Goal: Find specific page/section: Find specific page/section

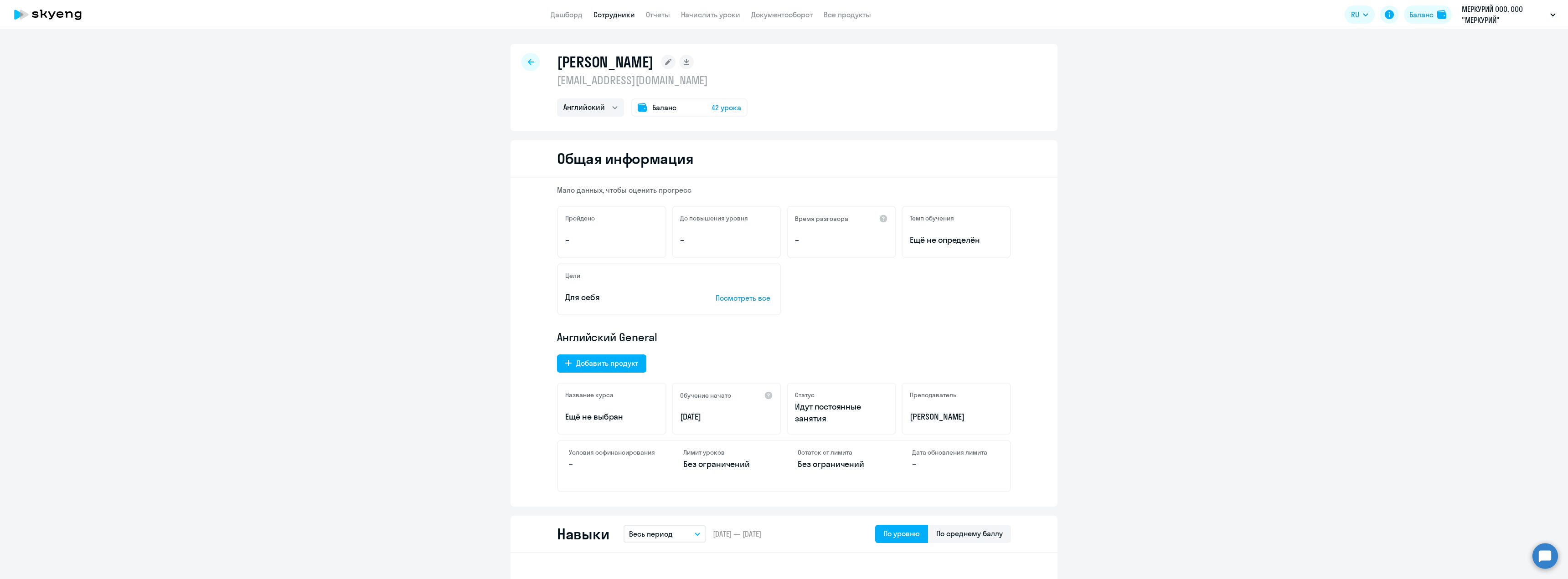
select select "english"
click at [1433, 15] on button "Баланс" at bounding box center [1427, 15] width 48 height 18
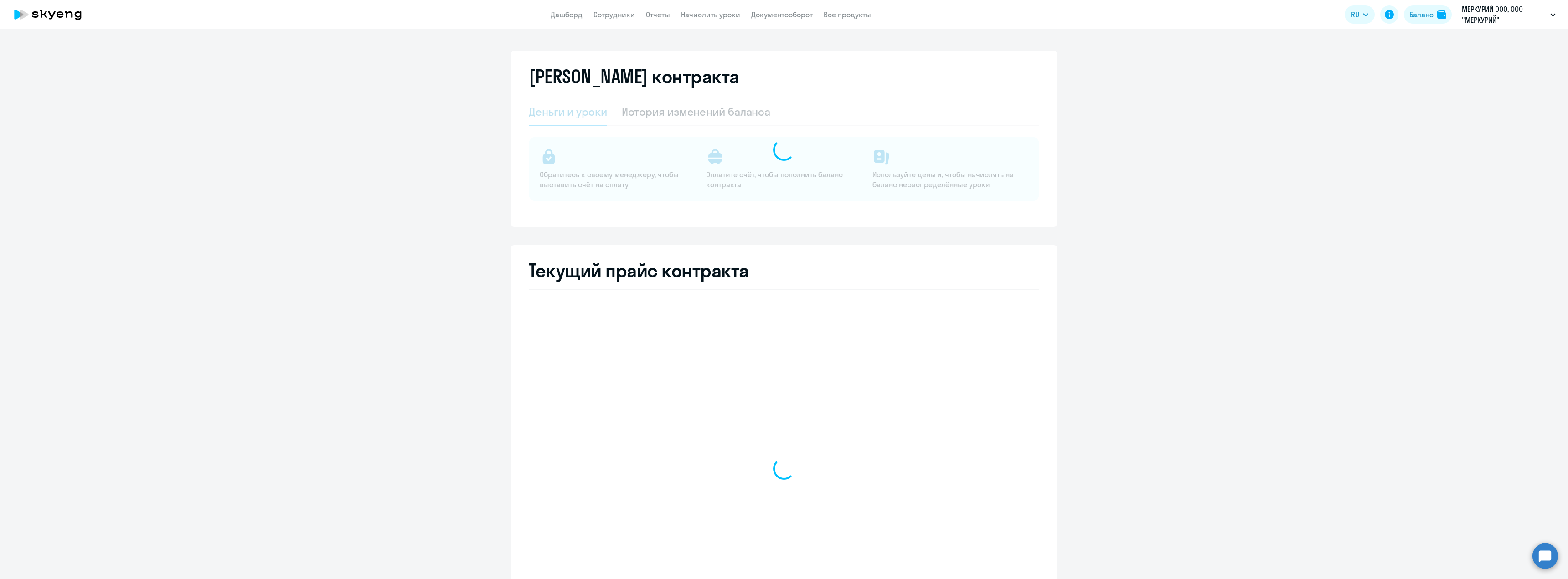
select select "english_adult_not_native_speaker"
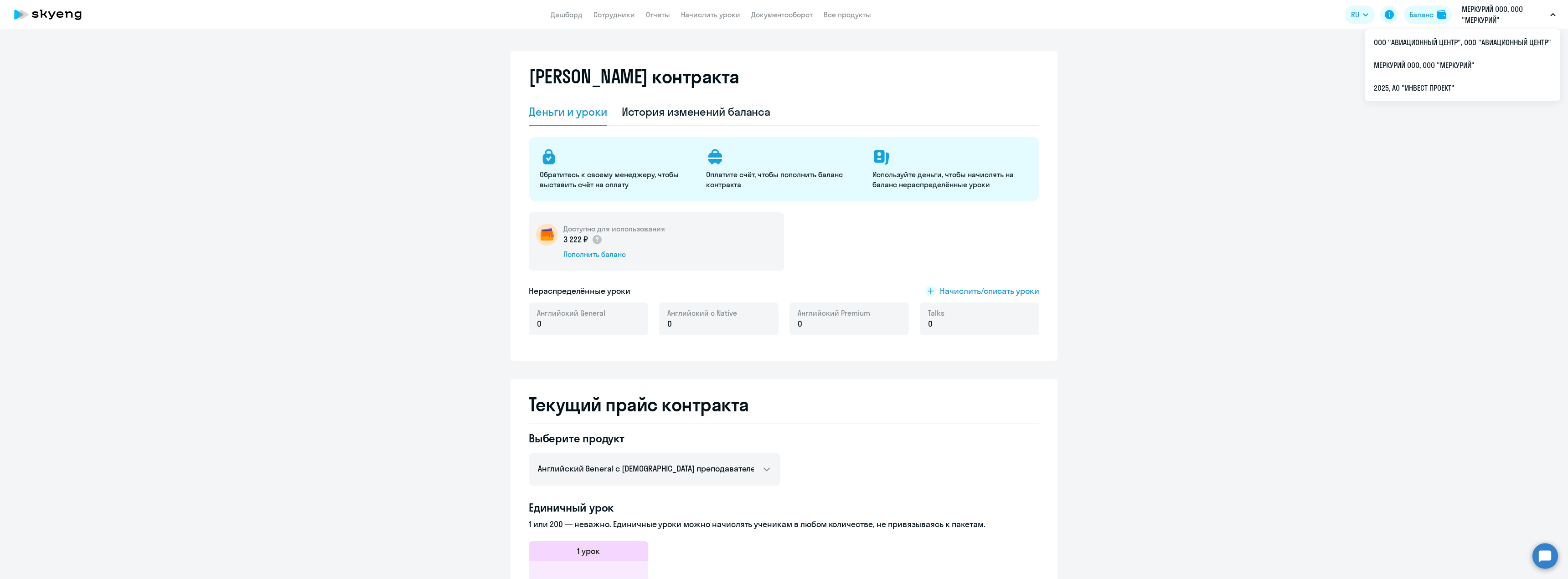
click at [1491, 26] on app-header "Дашборд Сотрудники Отчеты Начислить уроки Документооборот Все продукты Дашборд …" at bounding box center [784, 15] width 1568 height 29
click at [1489, 15] on p "МЕРКУРИЙ ООО, ООО "МЕРКУРИЙ"" at bounding box center [1505, 14] width 85 height 22
click at [1487, 18] on p "МЕРКУРИЙ ООО, ООО "МЕРКУРИЙ"" at bounding box center [1505, 14] width 85 height 22
click at [1433, 92] on li "2025, АО "ИНВЕСТ ПРОЕКТ"" at bounding box center [1462, 88] width 196 height 23
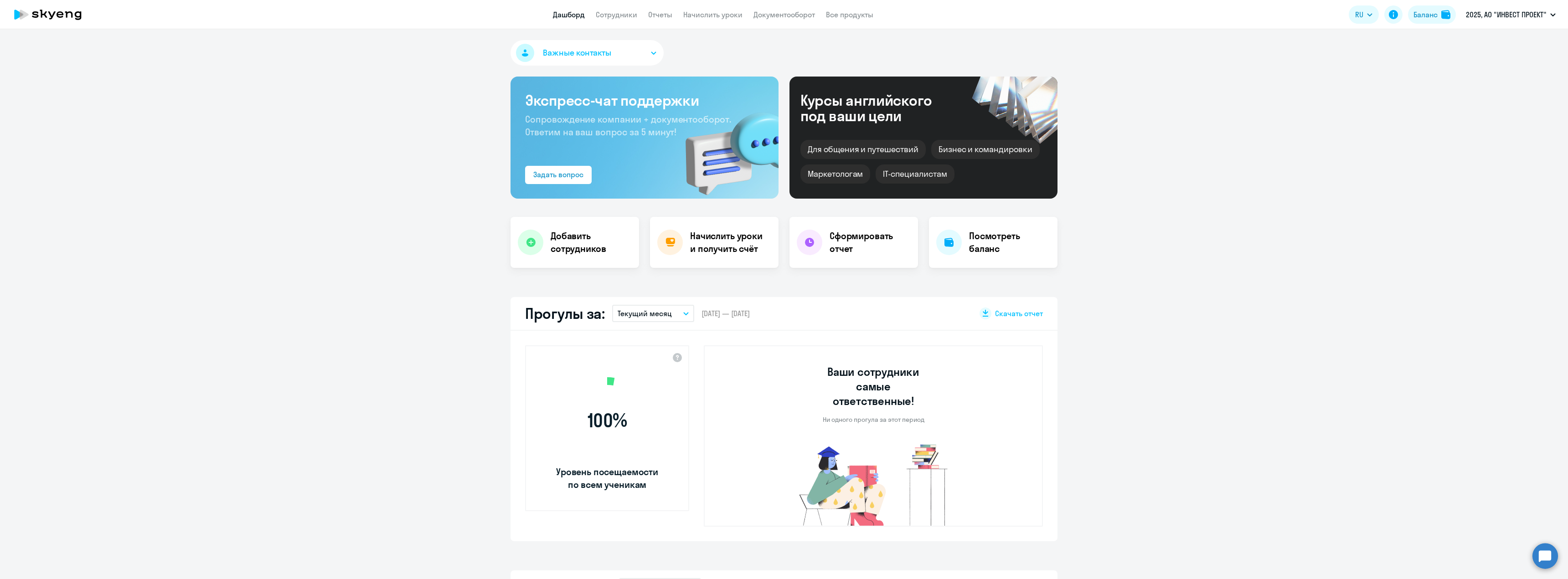
select select "30"
click at [630, 15] on link "Сотрудники" at bounding box center [617, 14] width 42 height 9
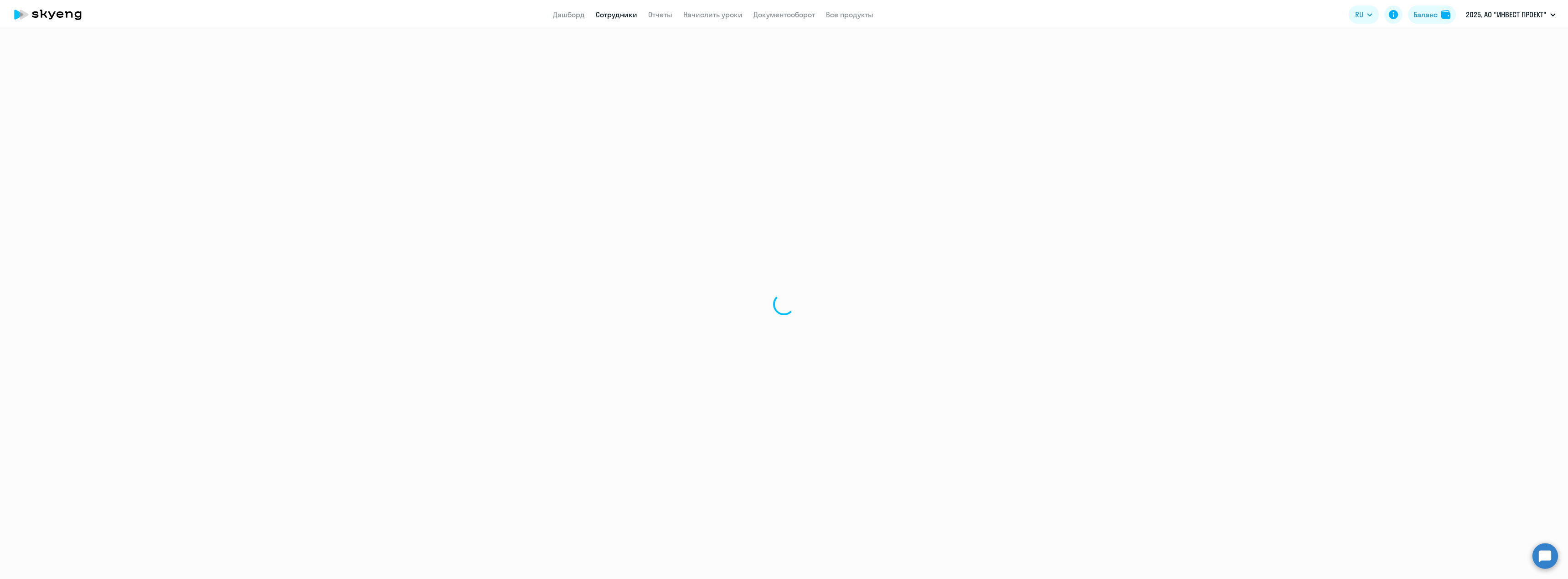
select select "30"
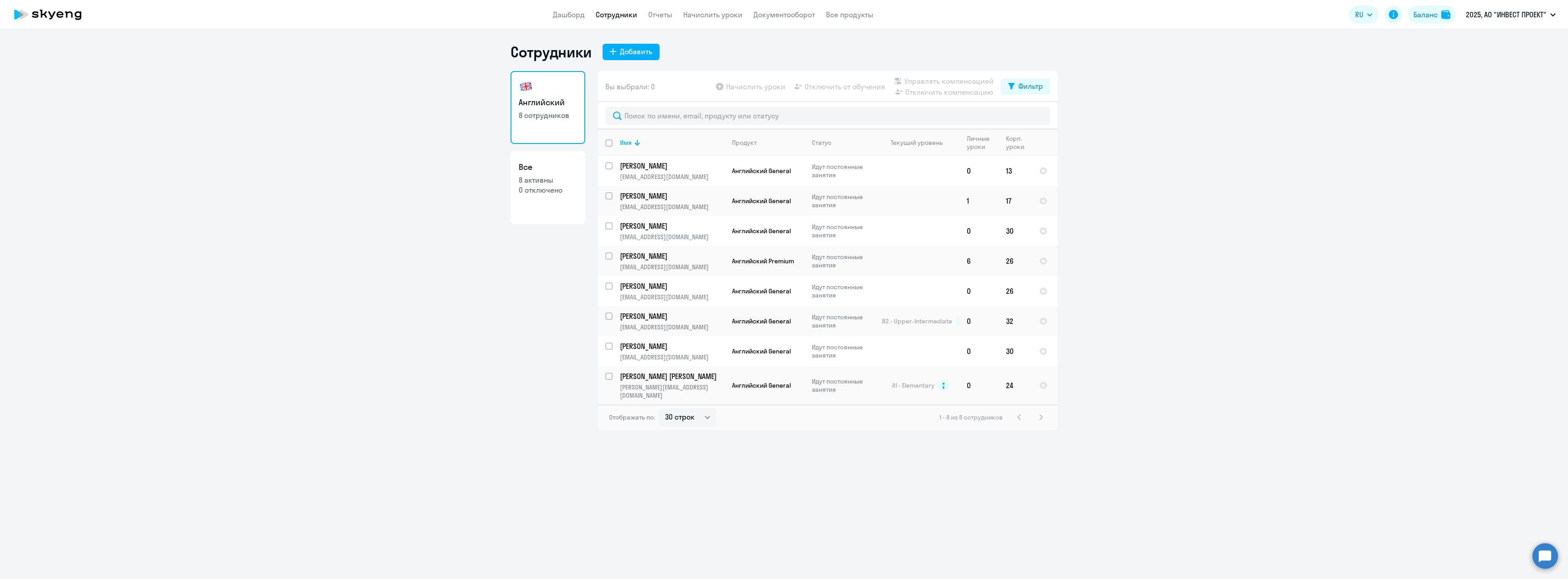
drag, startPoint x: 277, startPoint y: 246, endPoint x: 293, endPoint y: 245, distance: 16.0
click at [280, 245] on ng-component "Сотрудники Добавить Английский 8 сотрудников Все 8 активны 0 отключено Вы выбра…" at bounding box center [784, 237] width 1568 height 388
click at [1441, 69] on li "МЕРКУРИЙ ООО, ООО "МЕРКУРИЙ"" at bounding box center [1462, 65] width 196 height 23
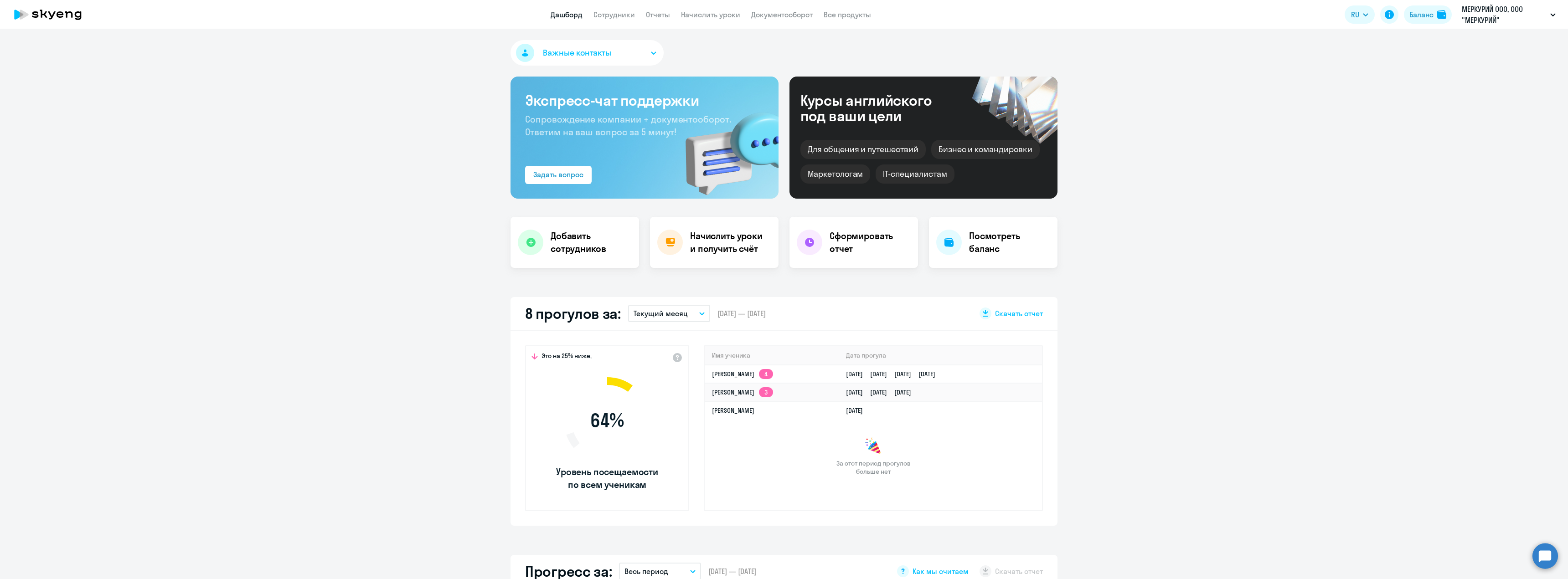
select select "30"
click at [611, 8] on app-header "Дашборд Сотрудники Отчеты Начислить уроки Документооборот Все продукты Дашборд …" at bounding box center [784, 15] width 1568 height 29
click at [773, 372] on app-skyeng-badge "4" at bounding box center [766, 374] width 14 height 10
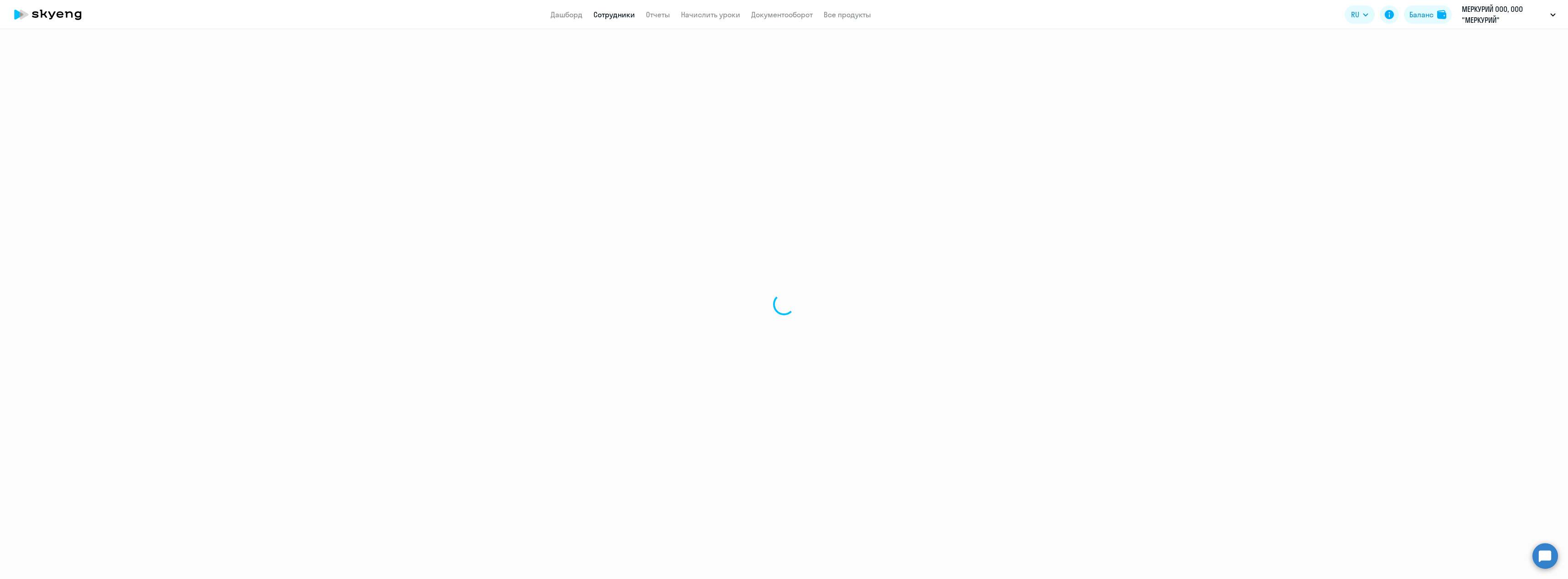
select select "english"
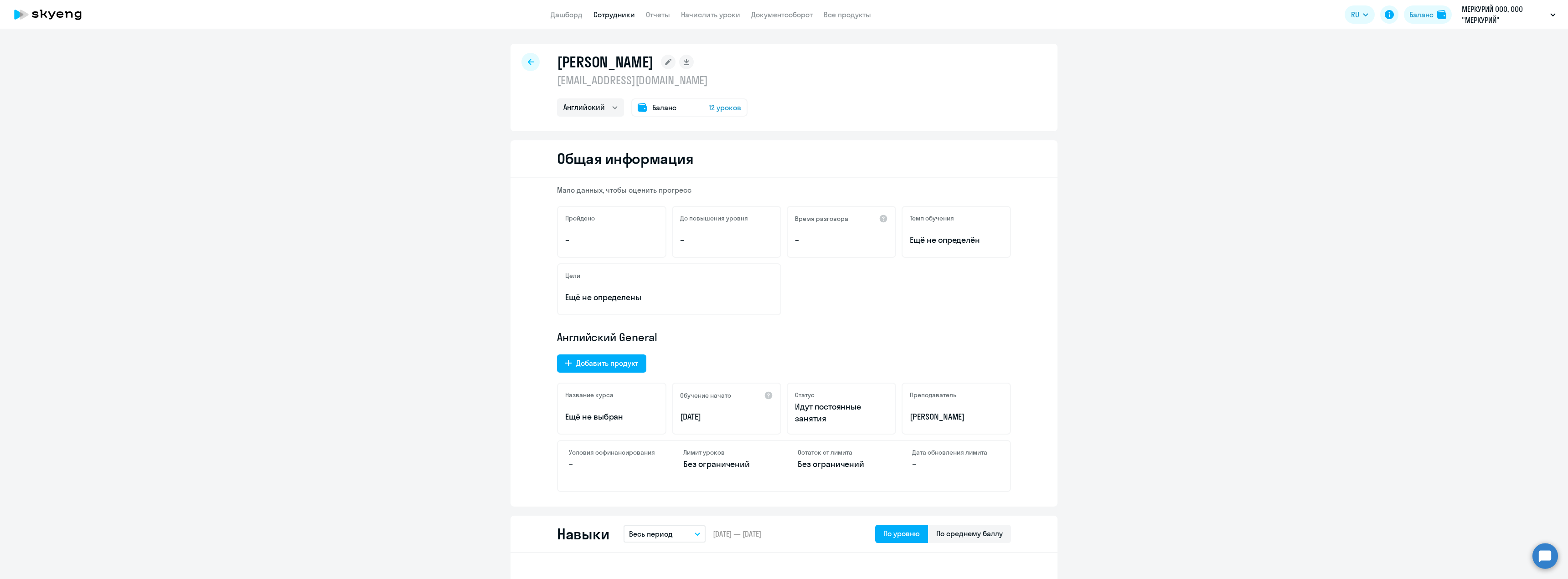
click at [556, 8] on app-header "Дашборд Сотрудники Отчеты Начислить уроки Документооборот Все продукты Дашборд …" at bounding box center [784, 15] width 1568 height 29
click at [557, 15] on link "Дашборд" at bounding box center [567, 14] width 32 height 9
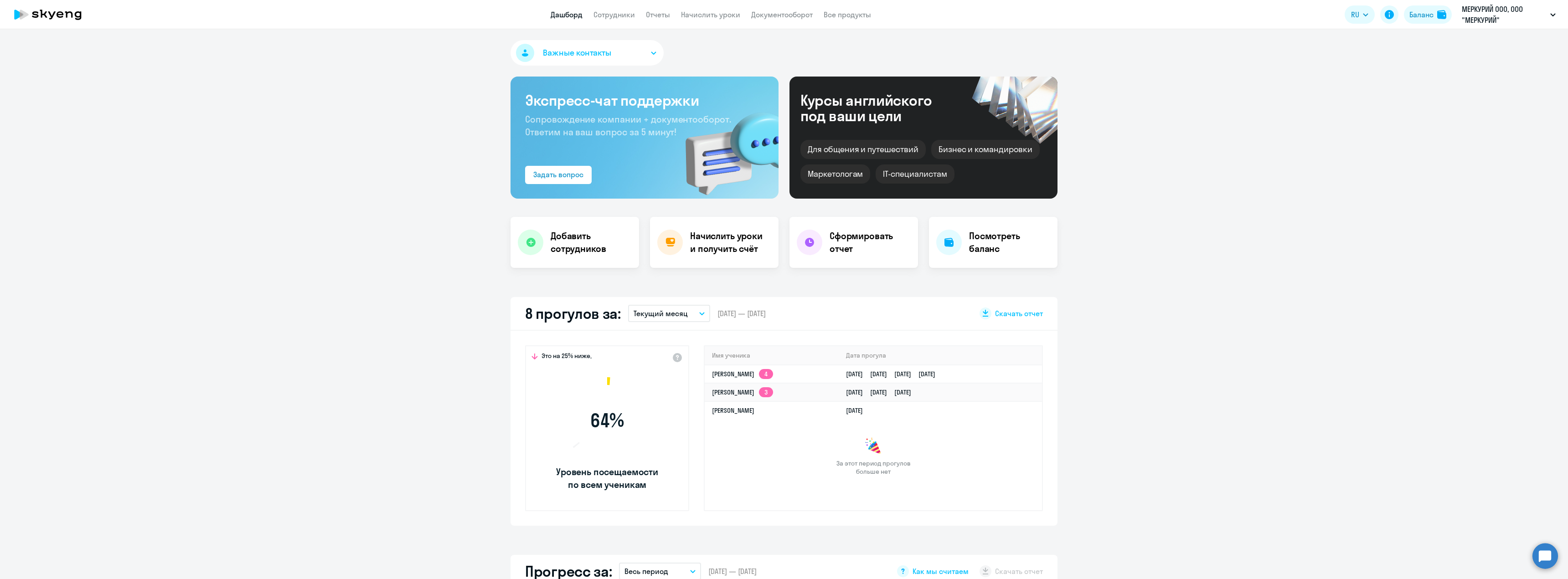
select select "30"
click at [615, 23] on app-header "Дашборд Сотрудники Отчеты Начислить уроки Документооборот Все продукты Дашборд …" at bounding box center [784, 15] width 1568 height 29
click at [615, 17] on link "Сотрудники" at bounding box center [615, 14] width 42 height 9
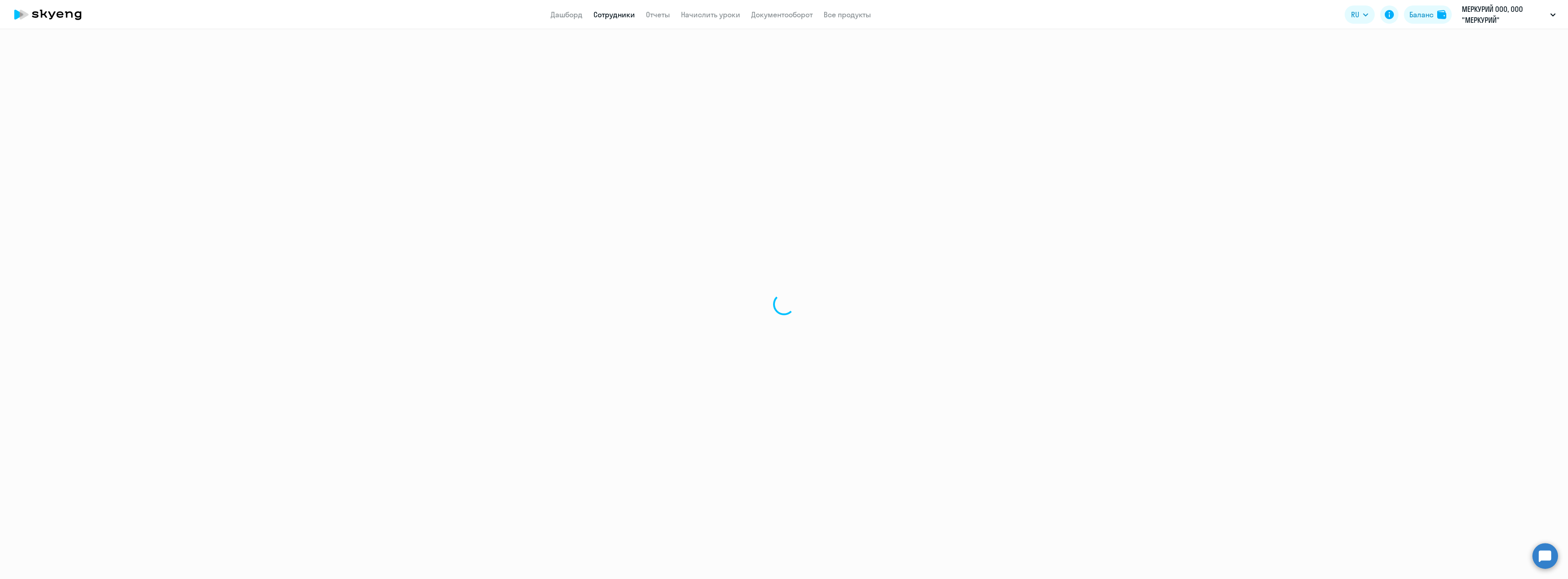
select select "30"
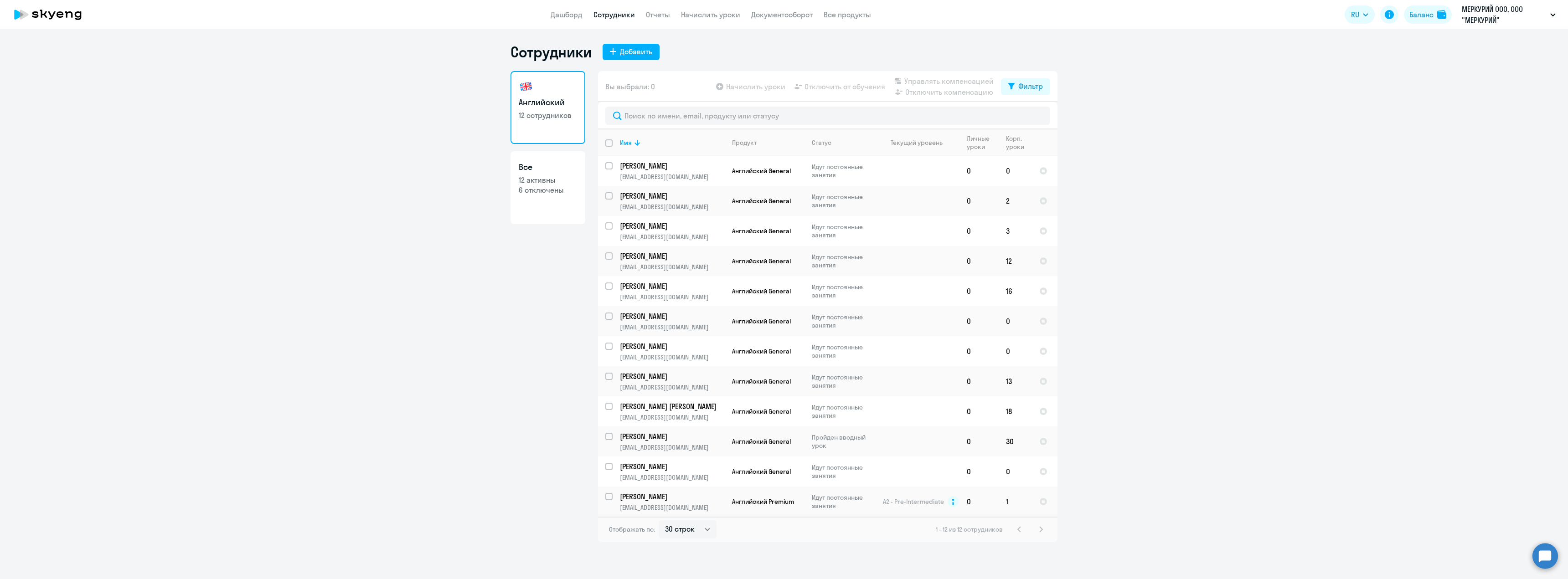
click at [522, 177] on p "12 активны" at bounding box center [548, 180] width 58 height 10
select select "30"
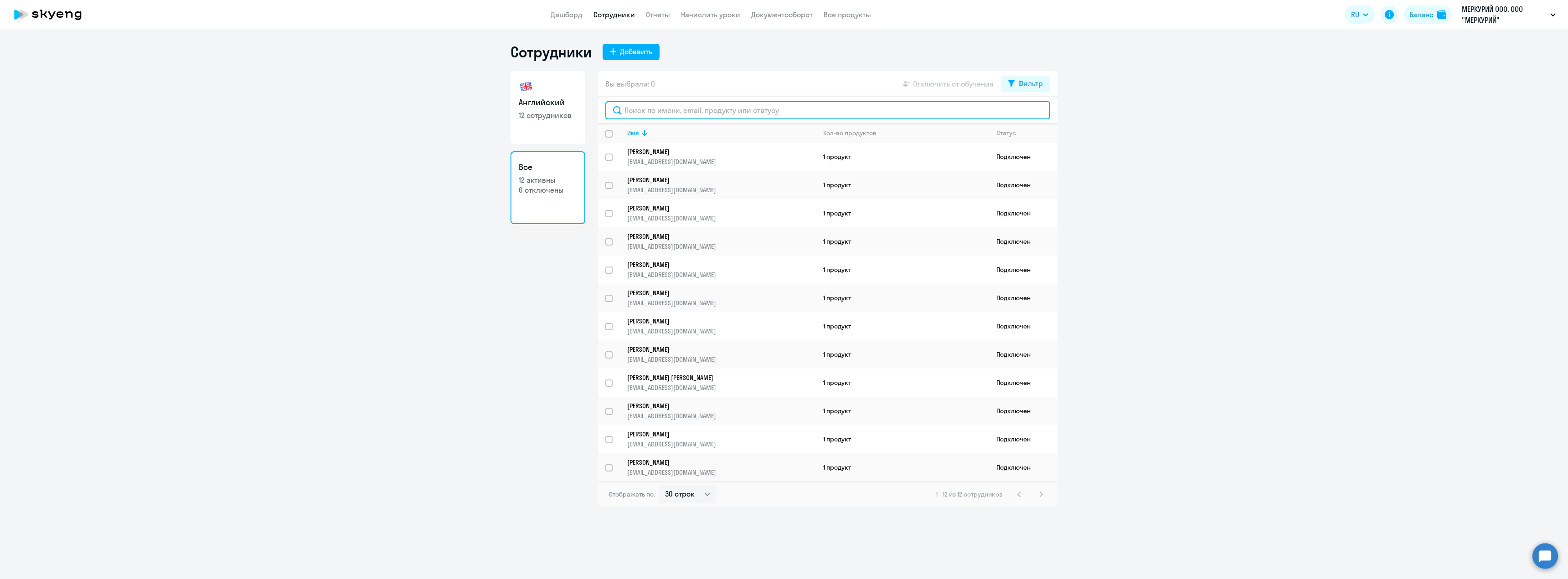
click at [757, 118] on input "text" at bounding box center [827, 110] width 445 height 18
paste input "[PERSON_NAME]"
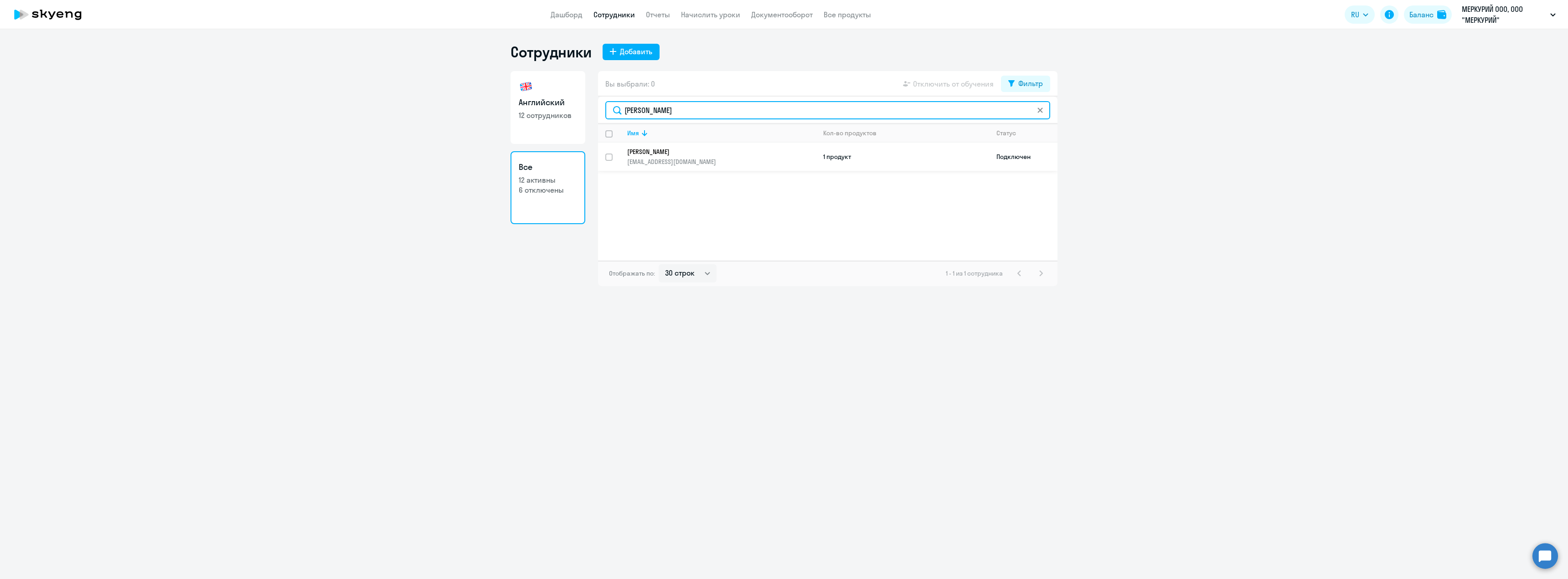
type input "[PERSON_NAME]"
click at [791, 160] on p "[EMAIL_ADDRESS][DOMAIN_NAME]" at bounding box center [721, 162] width 189 height 8
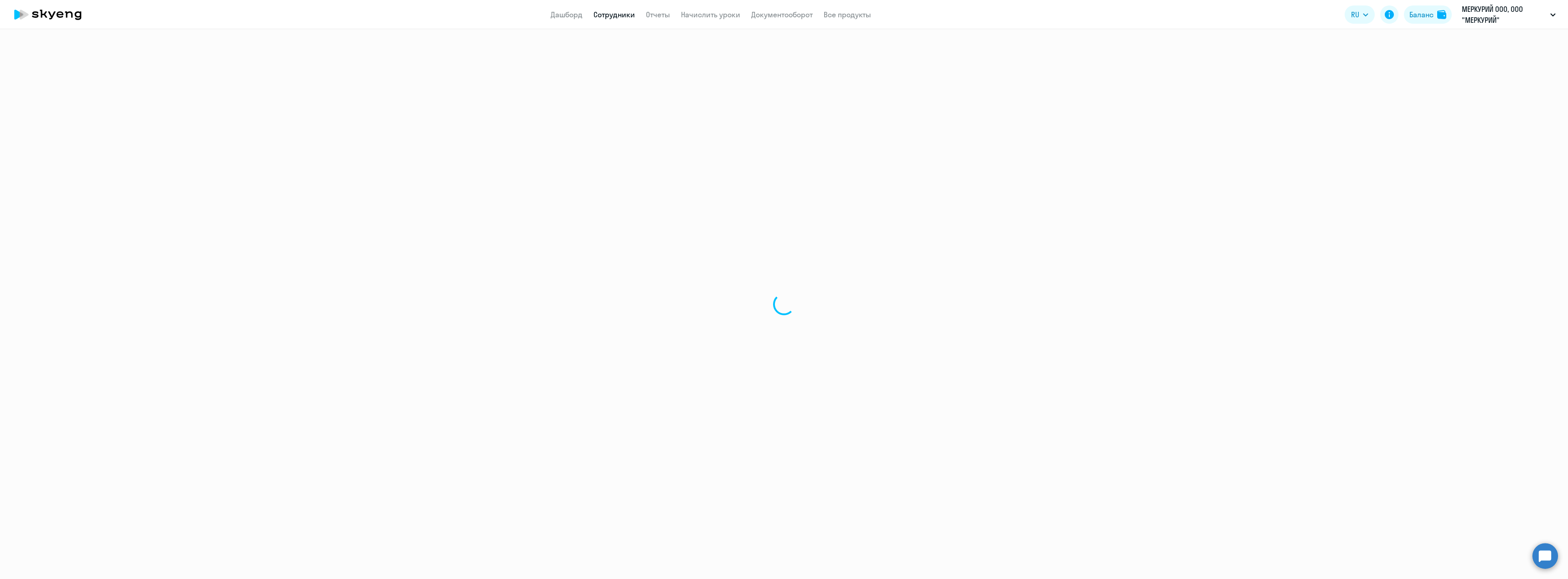
select select "english"
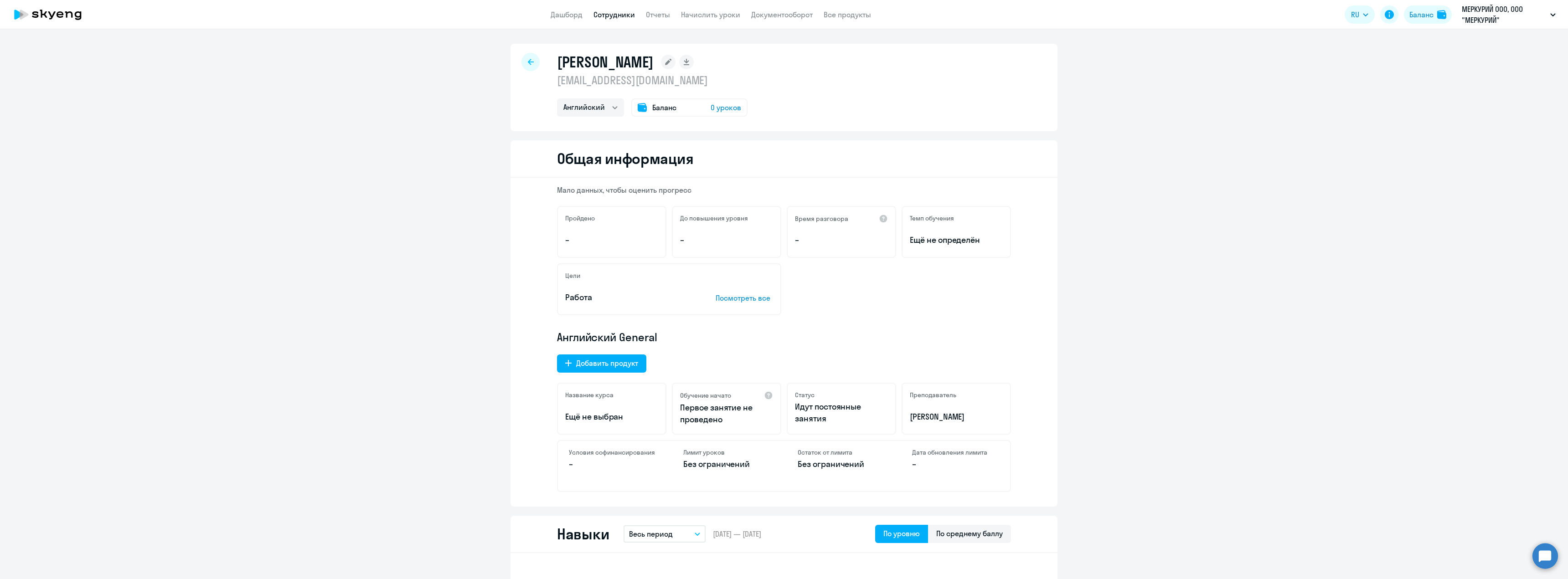
drag, startPoint x: 563, startPoint y: 13, endPoint x: 569, endPoint y: 33, distance: 20.9
click at [563, 13] on link "Дашборд" at bounding box center [567, 14] width 32 height 9
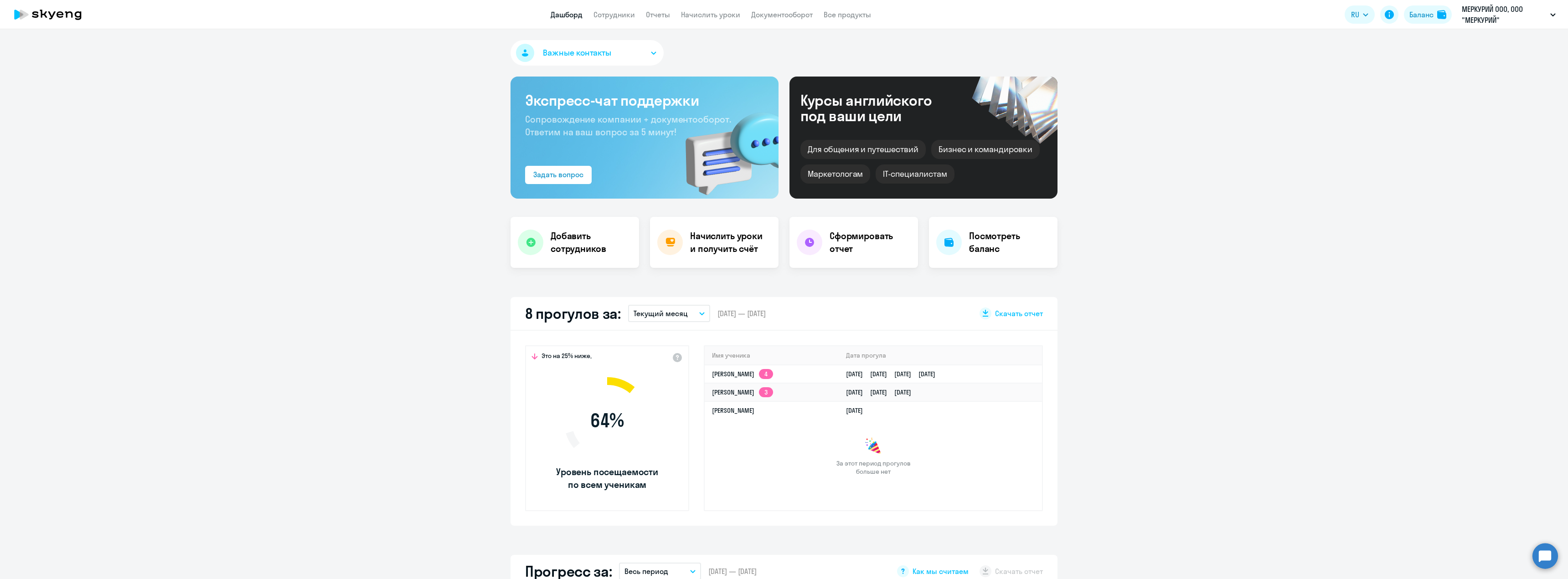
select select "30"
click at [620, 14] on link "Сотрудники" at bounding box center [615, 14] width 42 height 9
select select "30"
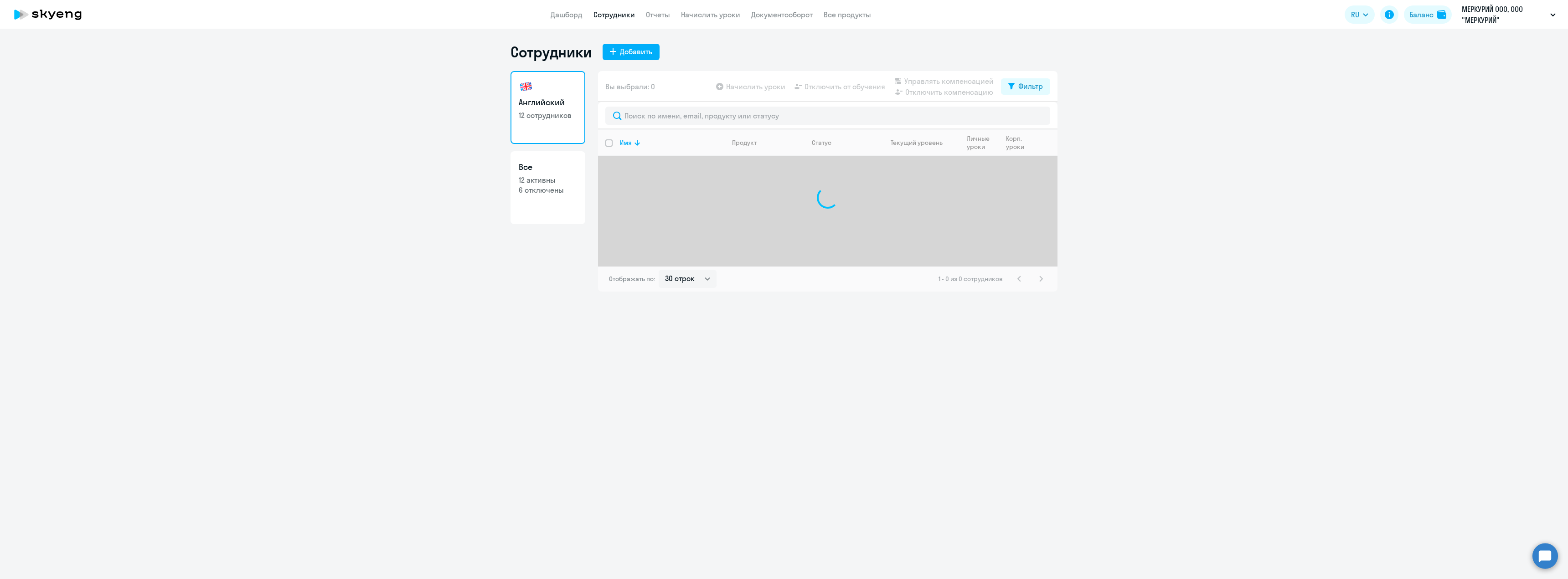
click at [525, 203] on link "Все 12 активны 6 отключены" at bounding box center [548, 187] width 74 height 73
select select "30"
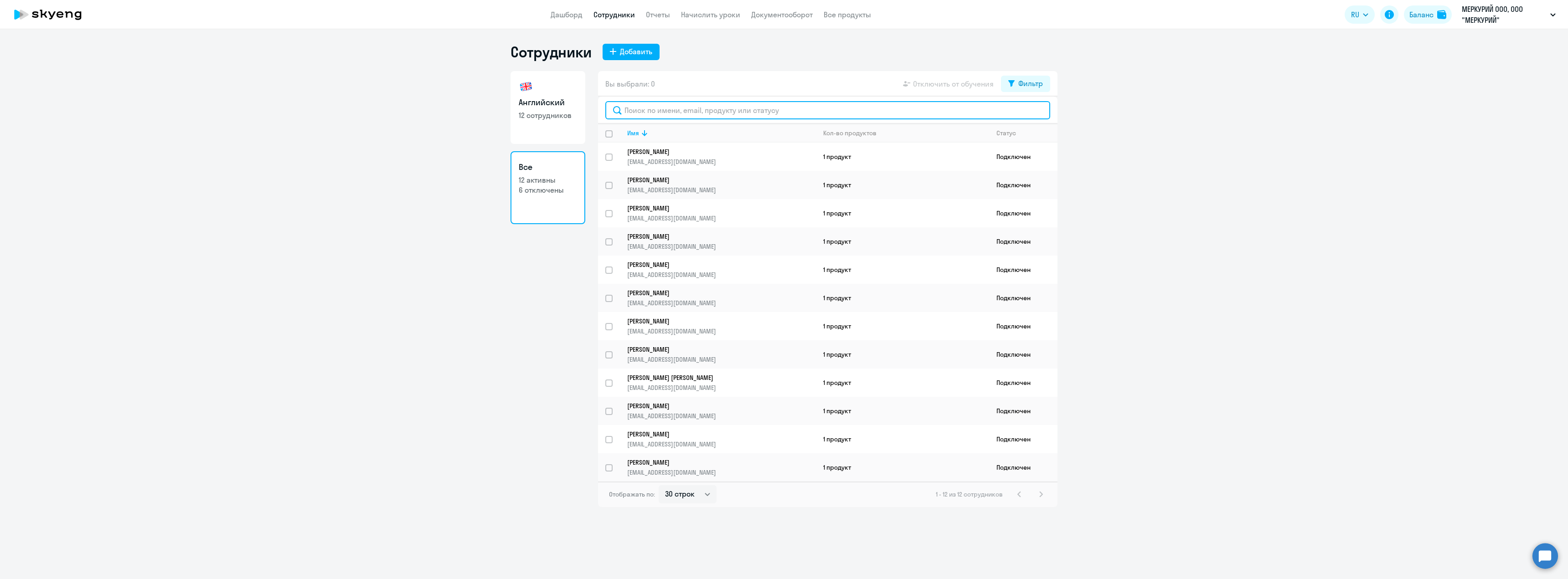
click at [686, 112] on input "text" at bounding box center [827, 110] width 445 height 18
paste input "[PERSON_NAME]"
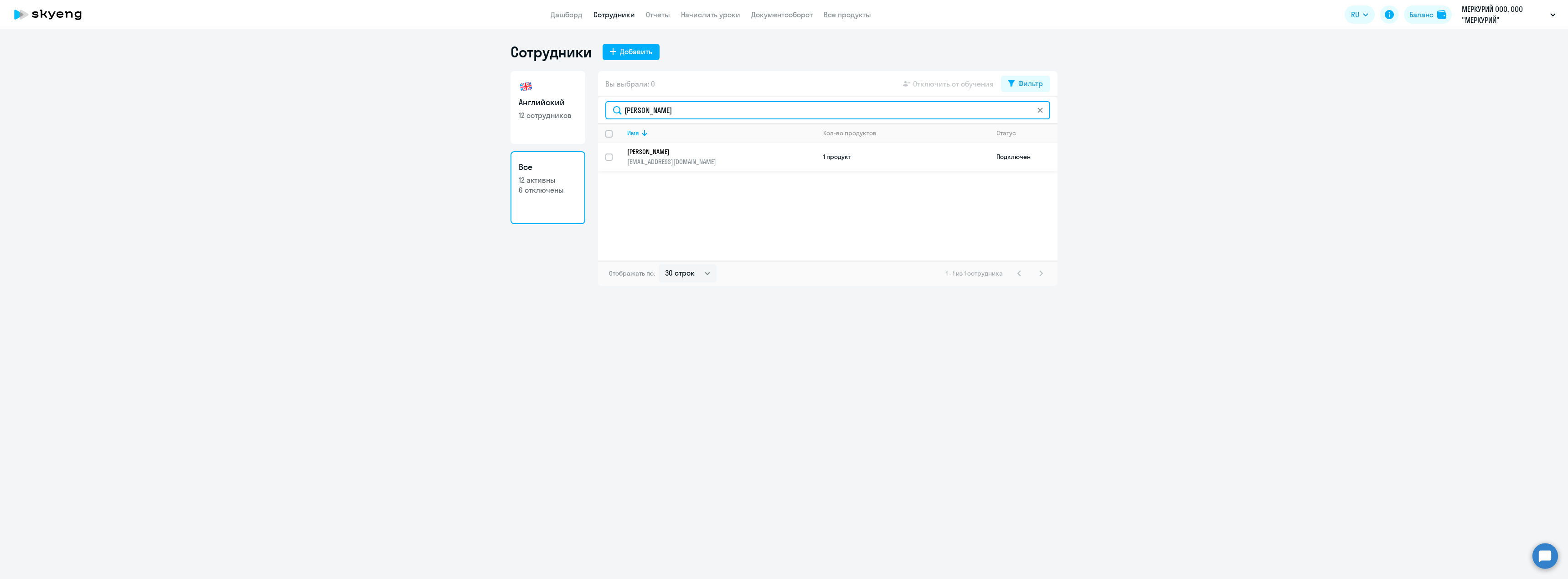
type input "[PERSON_NAME]"
click at [683, 153] on p "[PERSON_NAME]" at bounding box center [715, 152] width 176 height 8
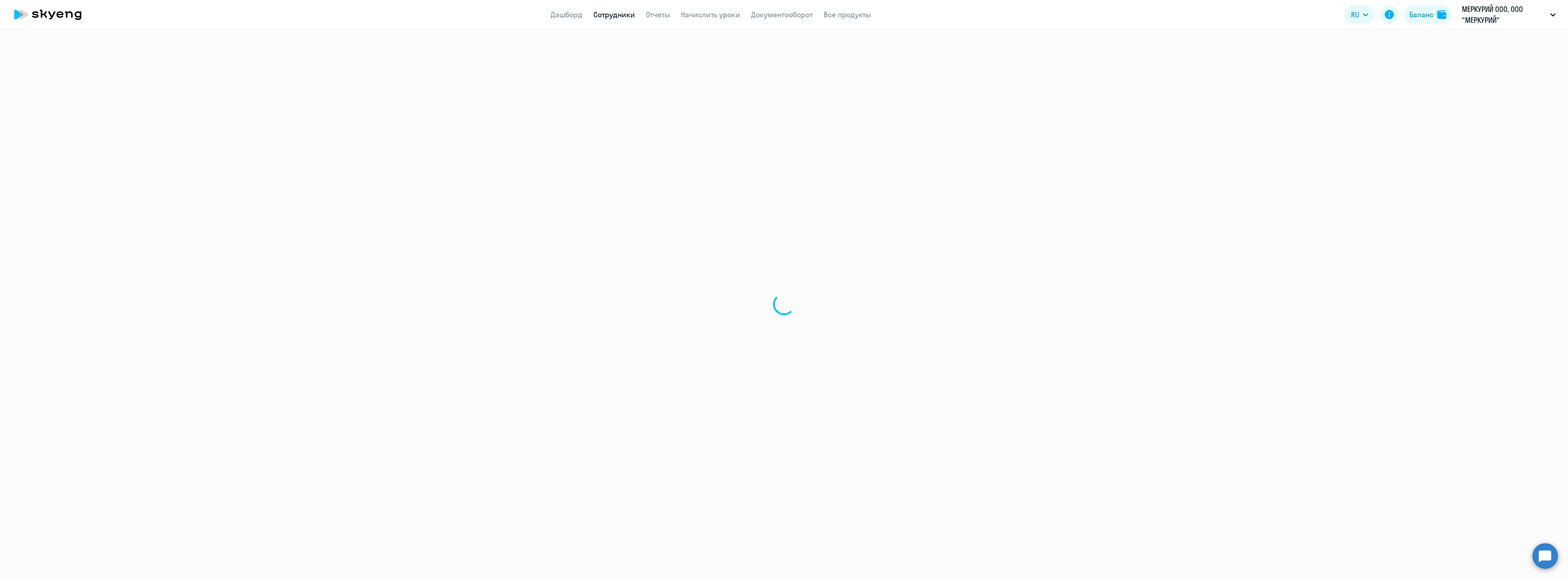
select select "english"
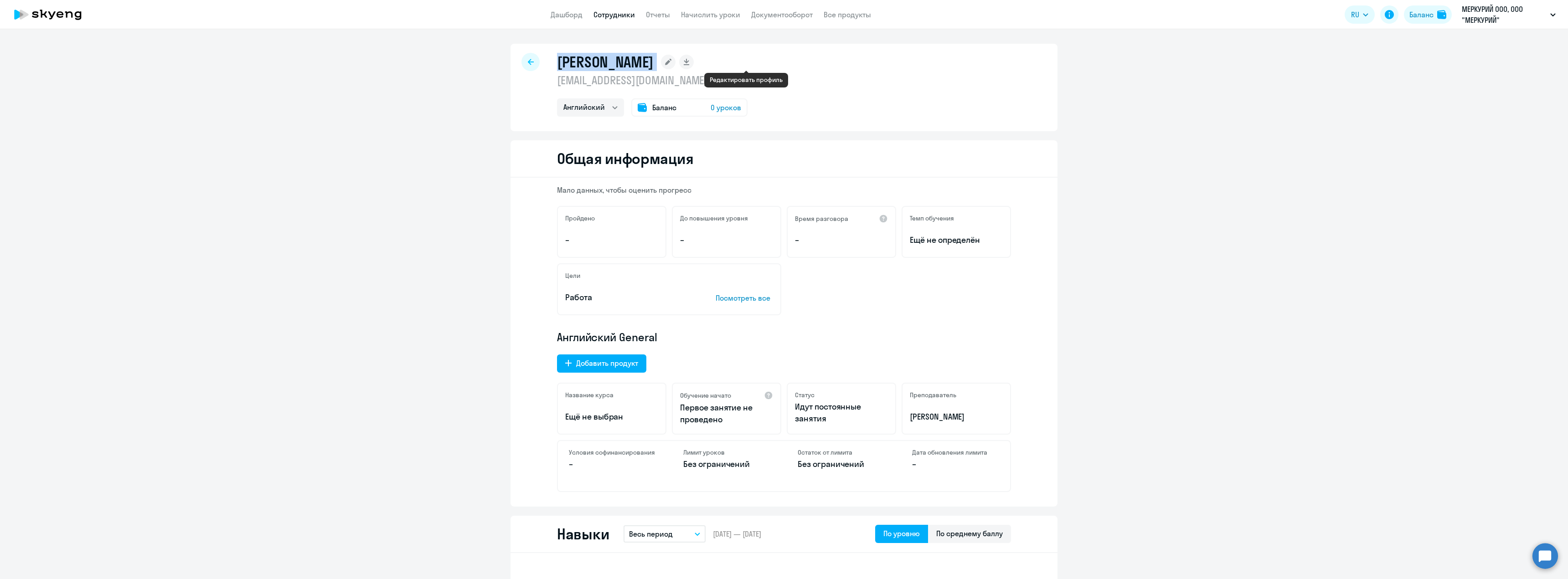
drag, startPoint x: 555, startPoint y: 56, endPoint x: 747, endPoint y: 69, distance: 192.4
click at [747, 67] on div "[PERSON_NAME]" at bounding box center [652, 62] width 191 height 18
copy div "[PERSON_NAME]"
click at [1521, 14] on p "МЕРКУРИЙ ООО, ООО "МЕРКУРИЙ"" at bounding box center [1505, 14] width 85 height 22
click at [1510, 17] on p "МЕРКУРИЙ ООО, ООО "МЕРКУРИЙ"" at bounding box center [1505, 14] width 85 height 22
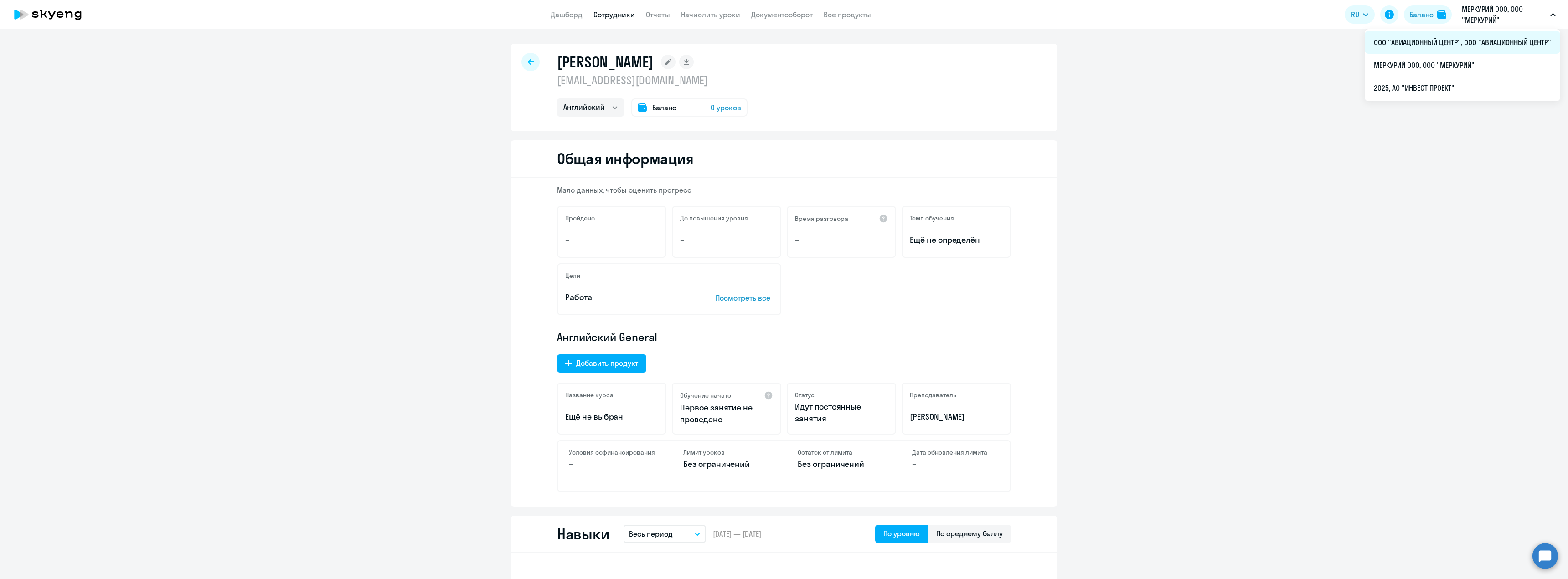
click at [1492, 36] on li "ООО "АВИАЦИОННЫЙ ЦЕНТР", ООО "АВИАЦИОННЫЙ ЦЕНТР"" at bounding box center [1462, 42] width 196 height 23
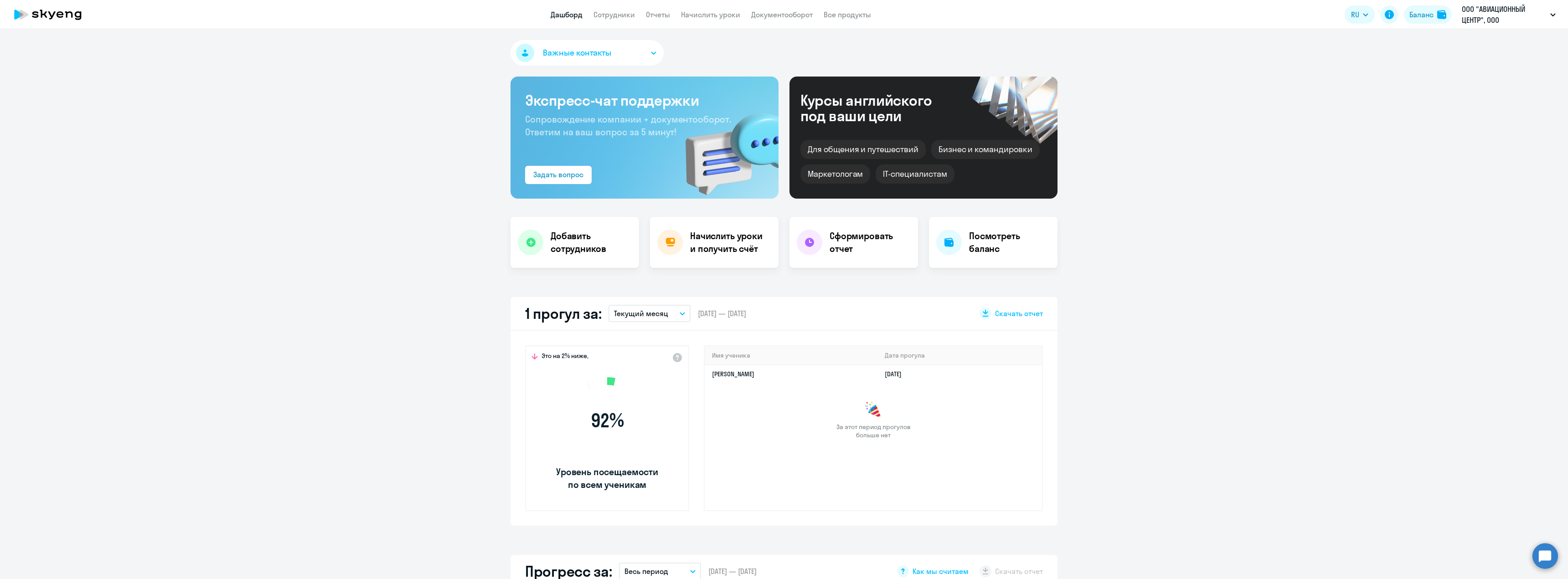
select select "30"
click at [627, 13] on link "Сотрудники" at bounding box center [615, 14] width 42 height 9
select select "30"
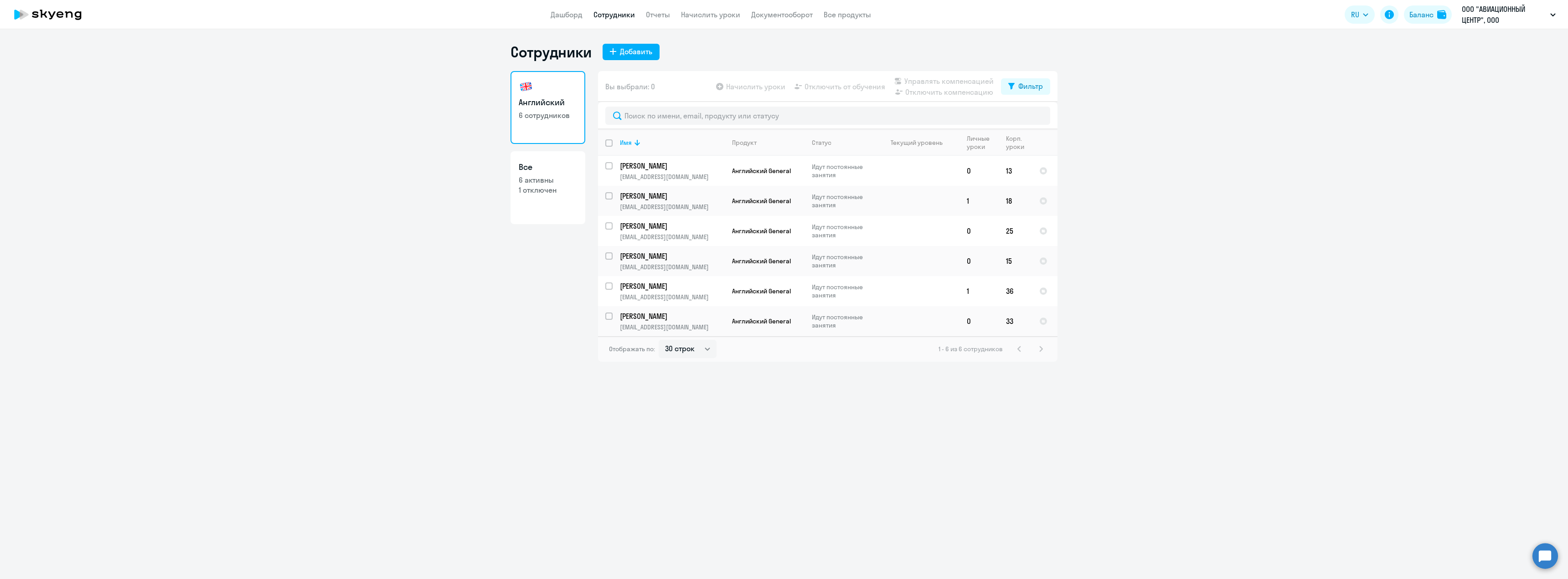
drag, startPoint x: 537, startPoint y: 193, endPoint x: 559, endPoint y: 193, distance: 22.0
click at [537, 193] on p "1 отключен" at bounding box center [548, 190] width 58 height 10
select select "30"
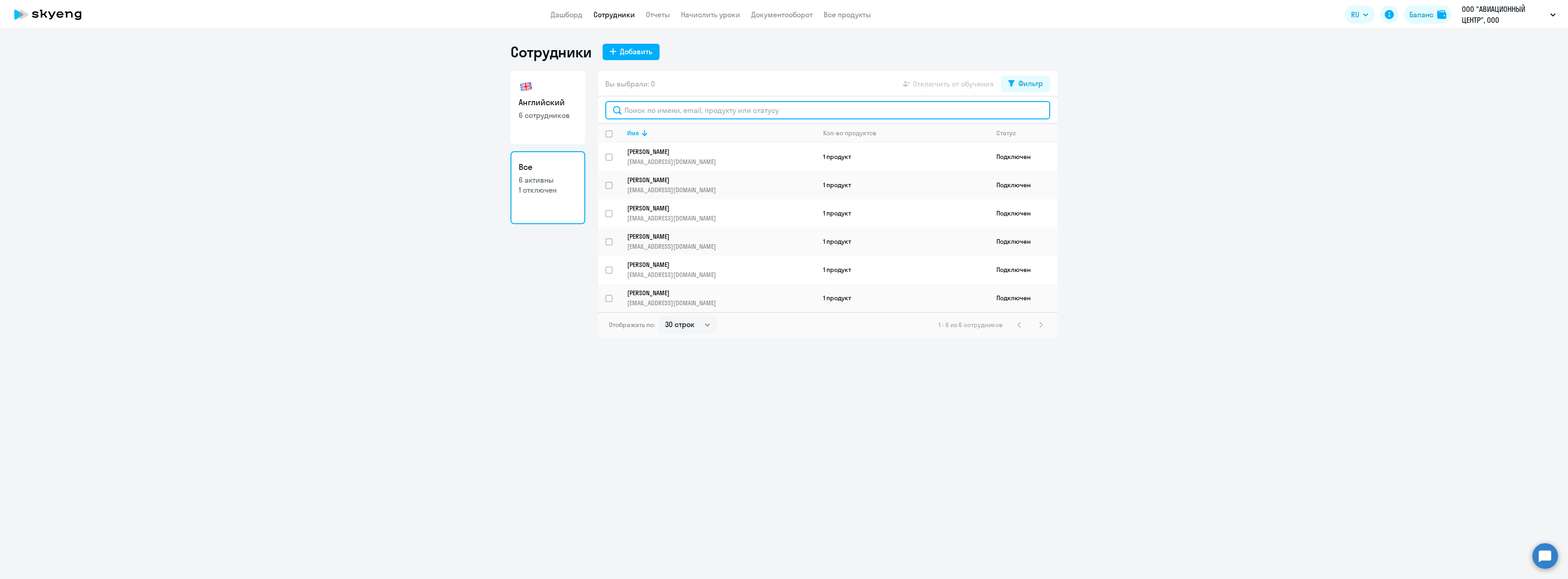
click at [727, 111] on input "text" at bounding box center [827, 110] width 445 height 18
paste input "[PERSON_NAME]"
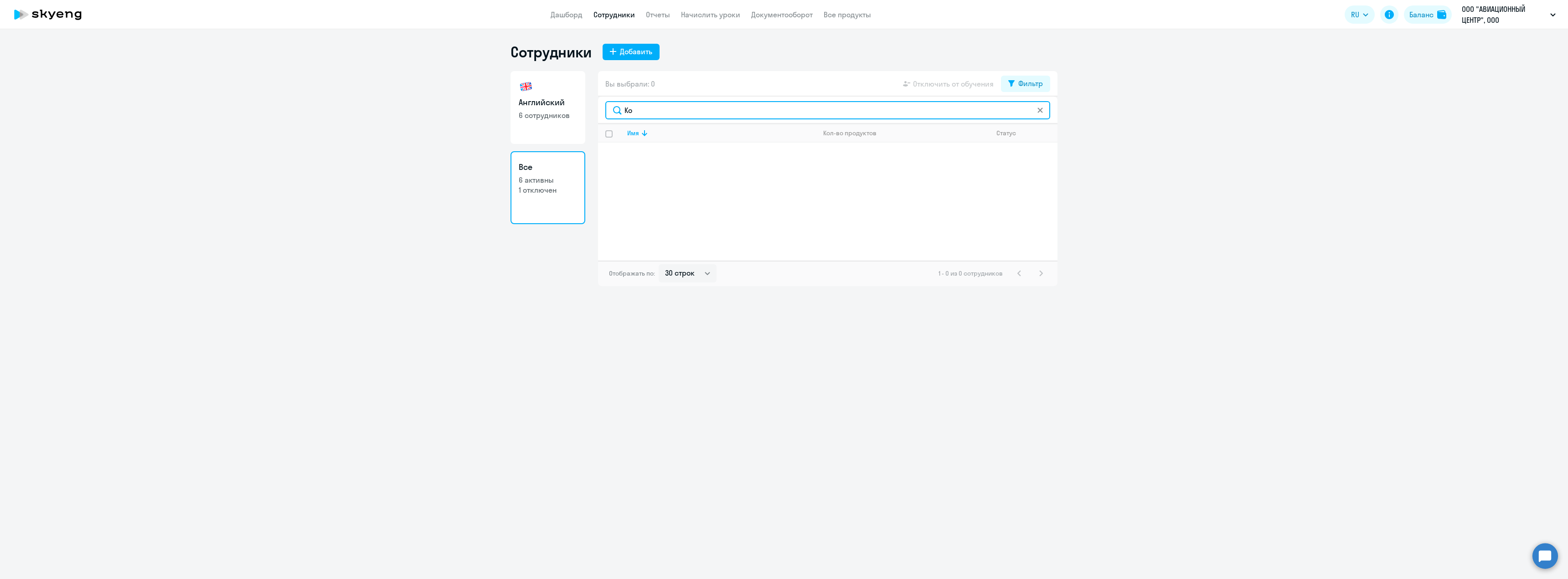
type input "[PERSON_NAME]"
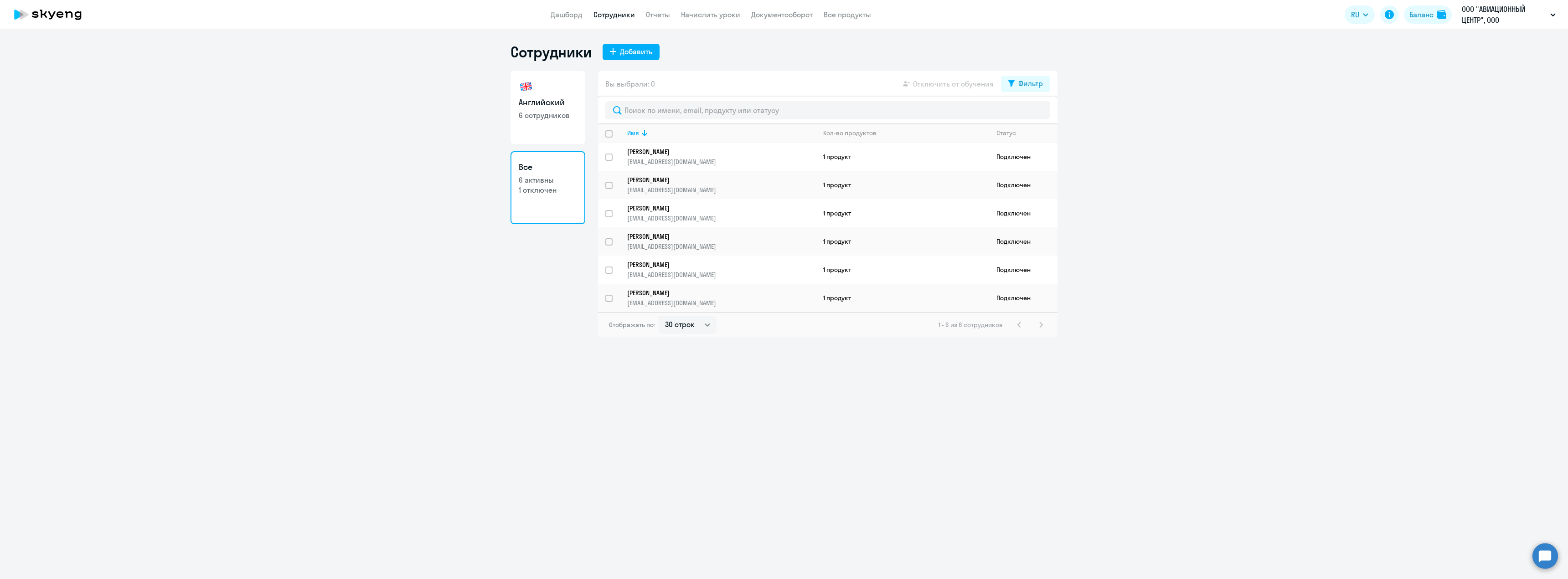
click at [457, 376] on div "Сотрудники Добавить Английский 6 сотрудников Все 6 активны 1 отключен Вы выбрал…" at bounding box center [784, 304] width 1568 height 550
click at [1504, 24] on p "ООО "АВИАЦИОННЫЙ ЦЕНТР", ООО "АВИАЦИОННЫЙ ЦЕНТР"" at bounding box center [1505, 14] width 85 height 22
click at [1499, 23] on p "ООО "АВИАЦИОННЫЙ ЦЕНТР", ООО "АВИАЦИОННЫЙ ЦЕНТР"" at bounding box center [1505, 14] width 85 height 22
click at [1455, 64] on li "МЕРКУРИЙ ООО, ООО "МЕРКУРИЙ"" at bounding box center [1462, 65] width 196 height 23
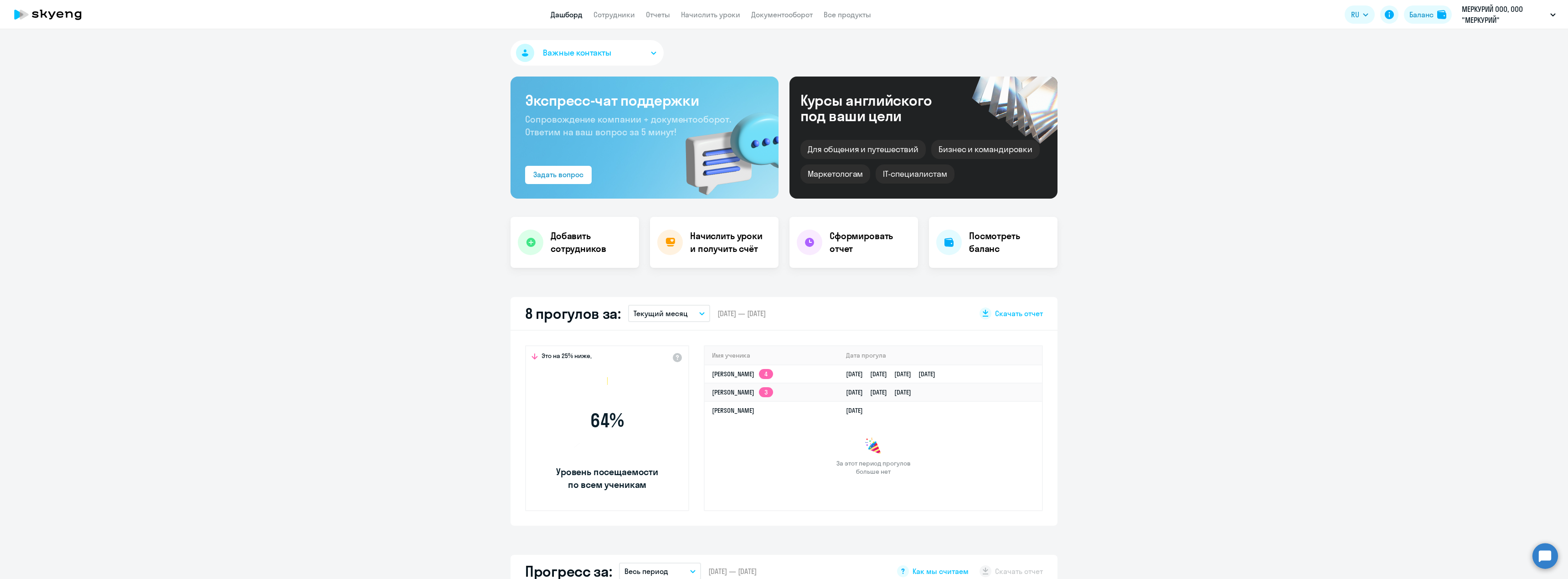
select select "30"
click at [629, 10] on link "Сотрудники" at bounding box center [615, 14] width 42 height 9
select select "30"
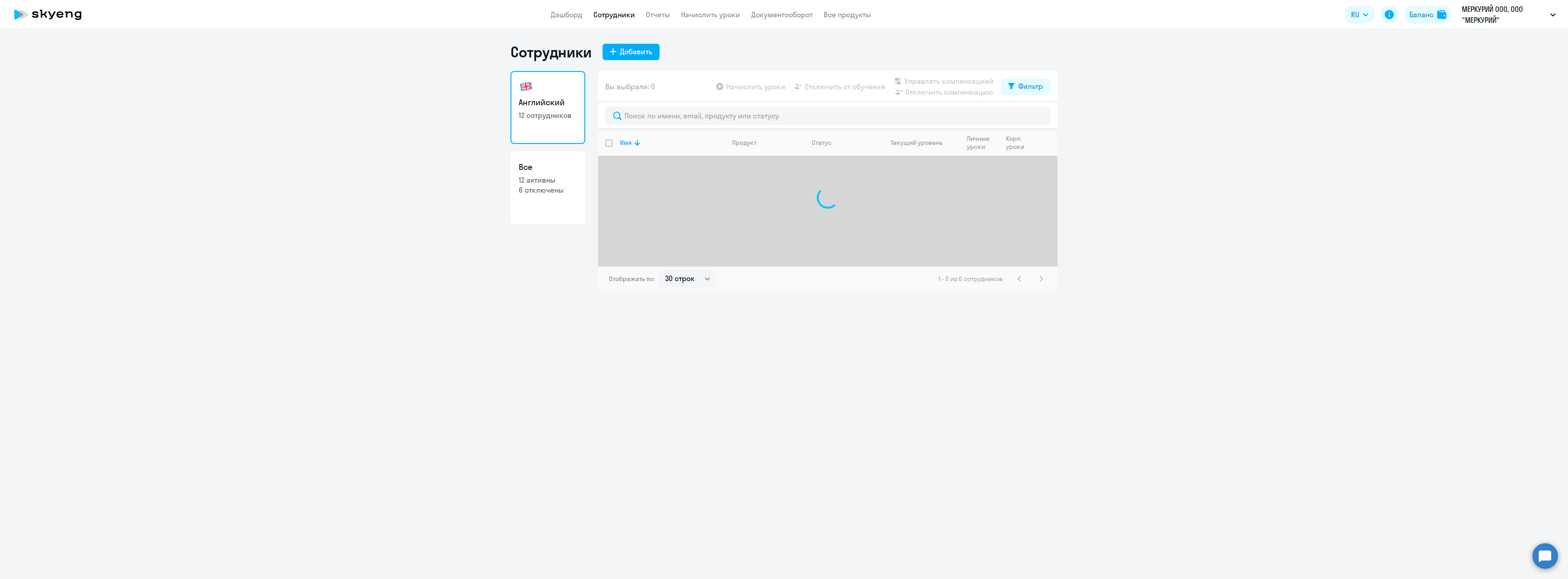
click at [504, 195] on ng-component "Сотрудники Добавить Английский 12 сотрудников Все 12 активны 6 отключены Вы выб…" at bounding box center [784, 168] width 1568 height 249
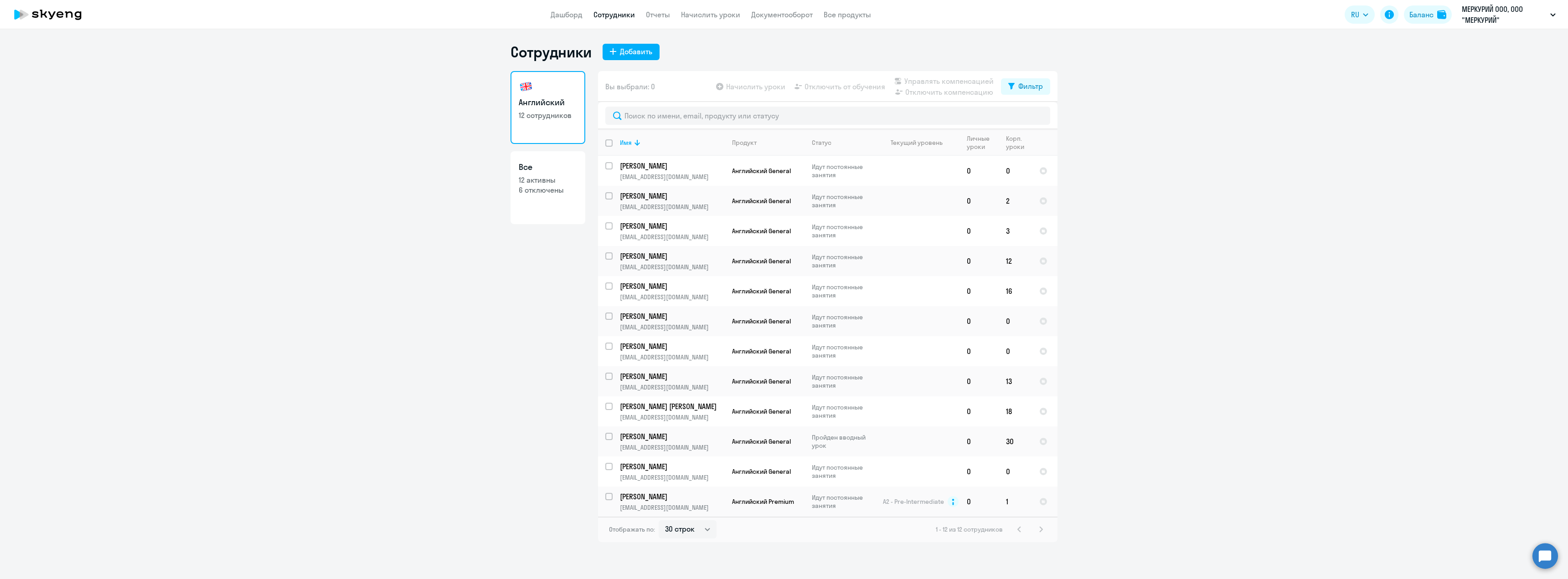
click at [527, 194] on p "6 отключены" at bounding box center [548, 190] width 58 height 10
select select "30"
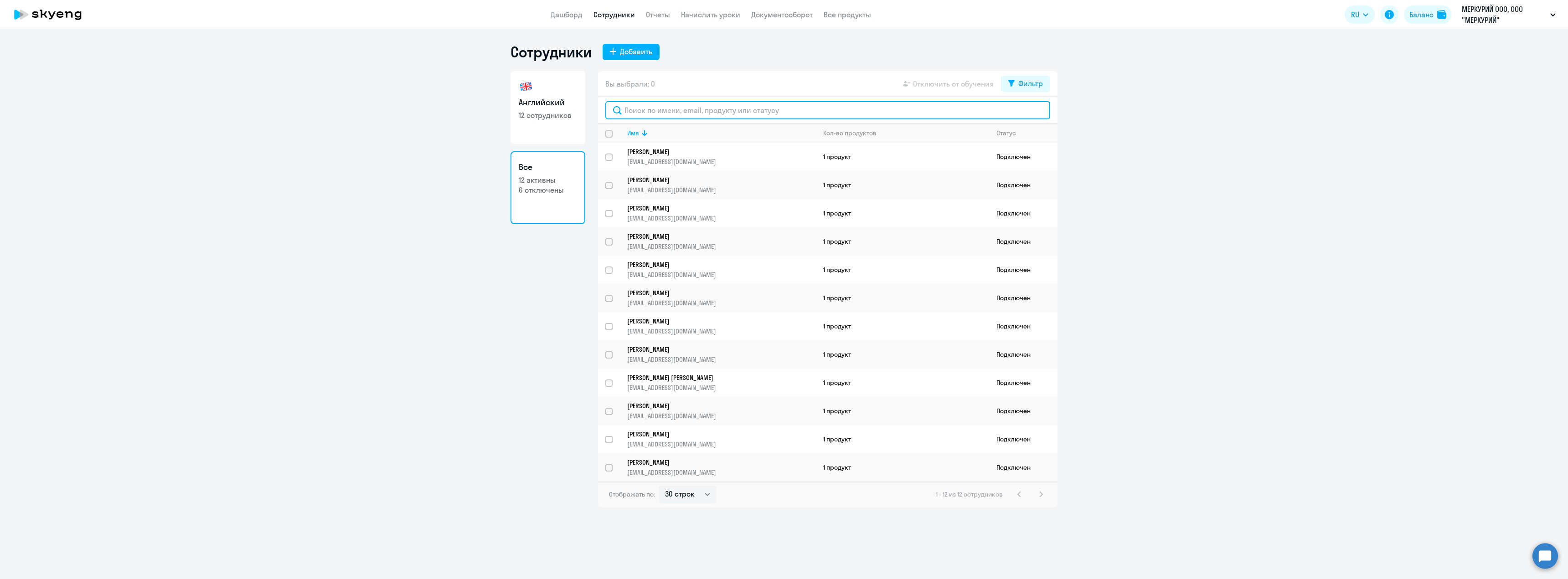
click at [677, 106] on input "text" at bounding box center [827, 110] width 445 height 18
type input "м"
paste input "[PERSON_NAME]"
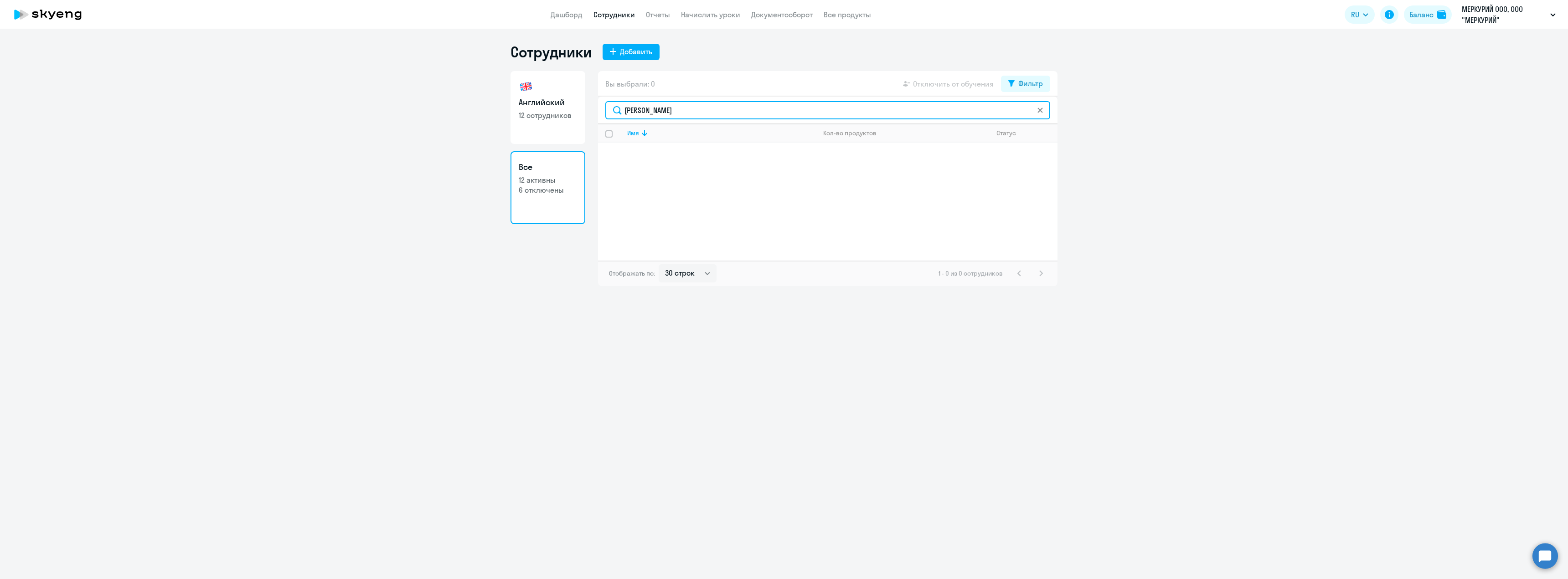
type input "[PERSON_NAME]"
click at [586, 17] on nav "Дашборд Сотрудники Отчеты Начислить уроки Документооборот Все продукты" at bounding box center [711, 15] width 320 height 11
click at [567, 18] on link "Дашборд" at bounding box center [567, 14] width 32 height 9
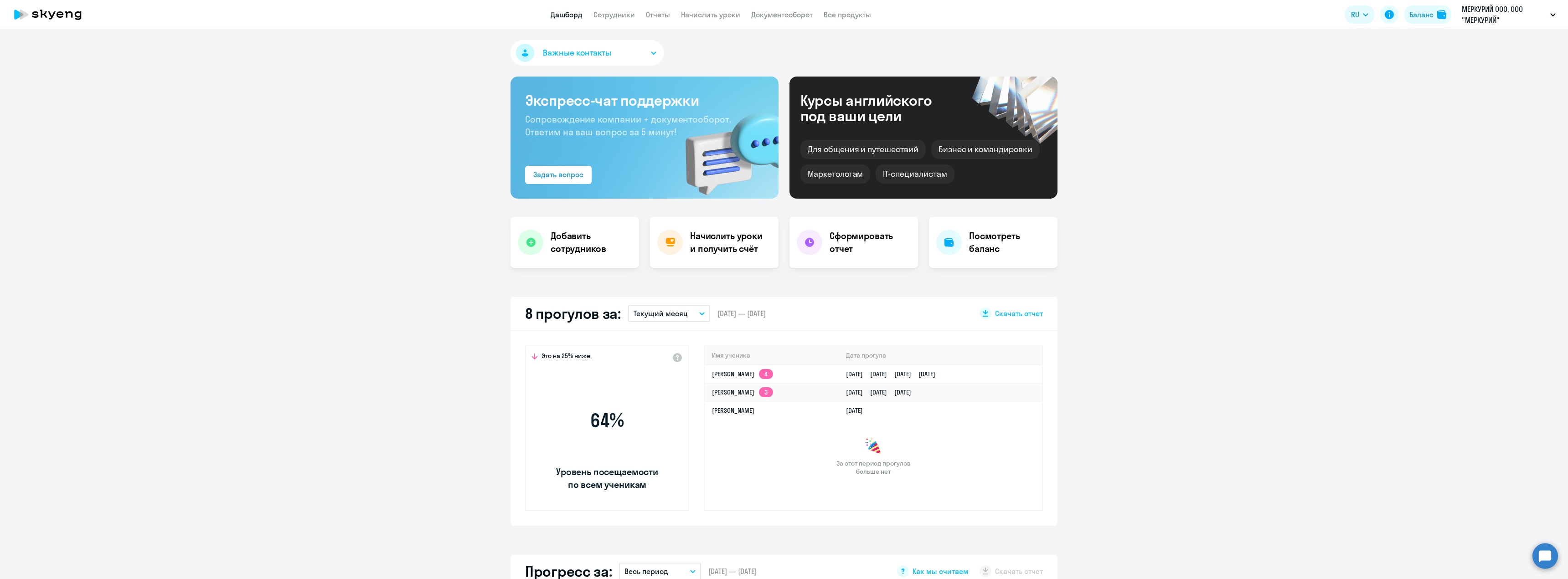
select select "30"
click at [626, 17] on link "Сотрудники" at bounding box center [615, 14] width 42 height 9
select select "30"
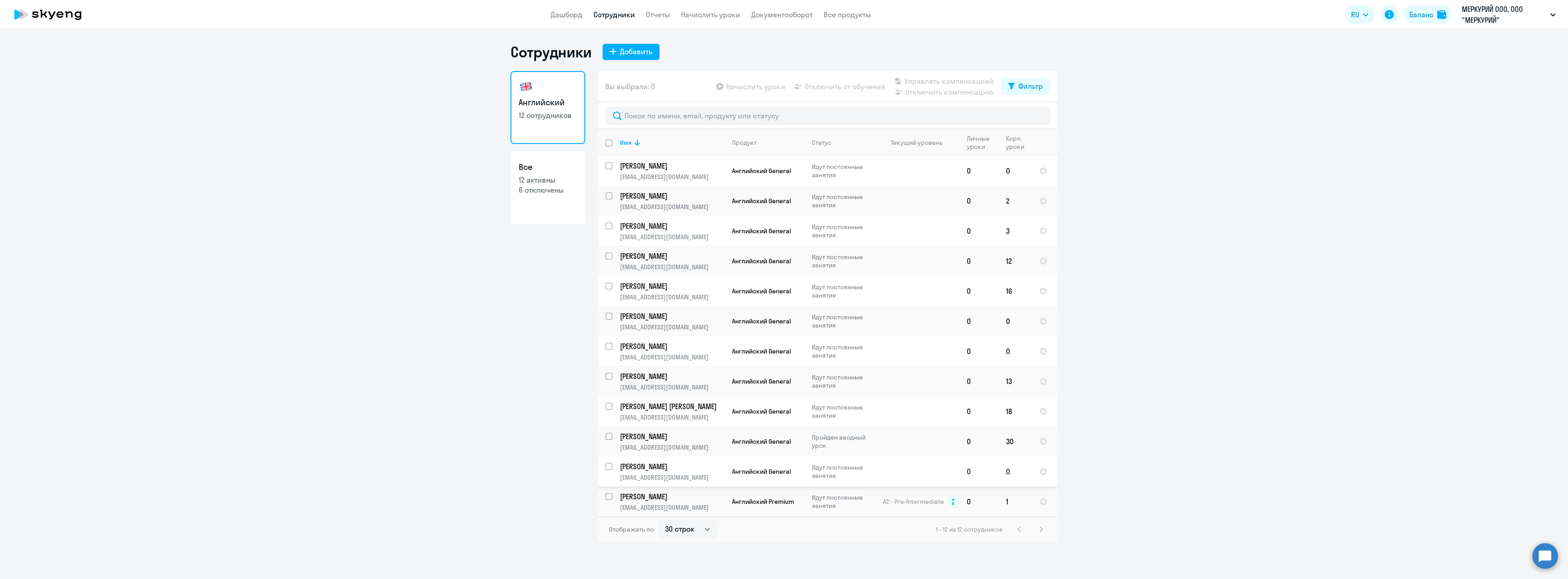
click at [688, 475] on p "[EMAIL_ADDRESS][DOMAIN_NAME]" at bounding box center [672, 478] width 104 height 8
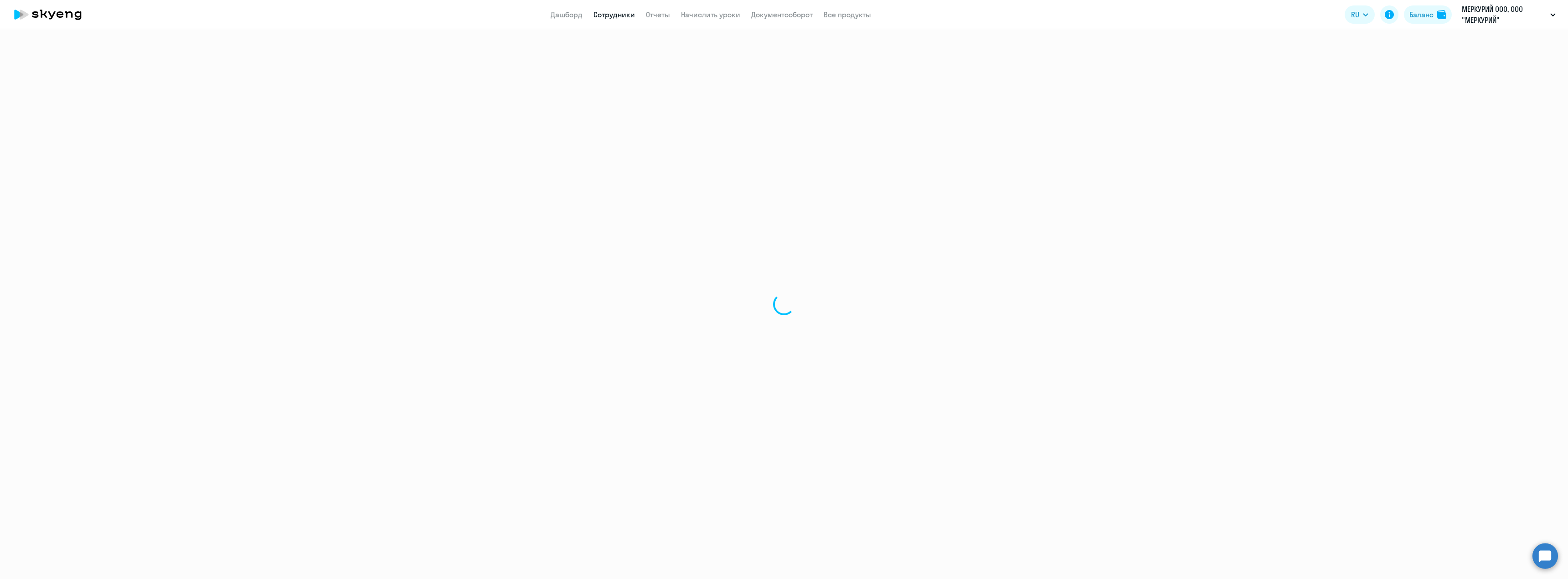
select select "english"
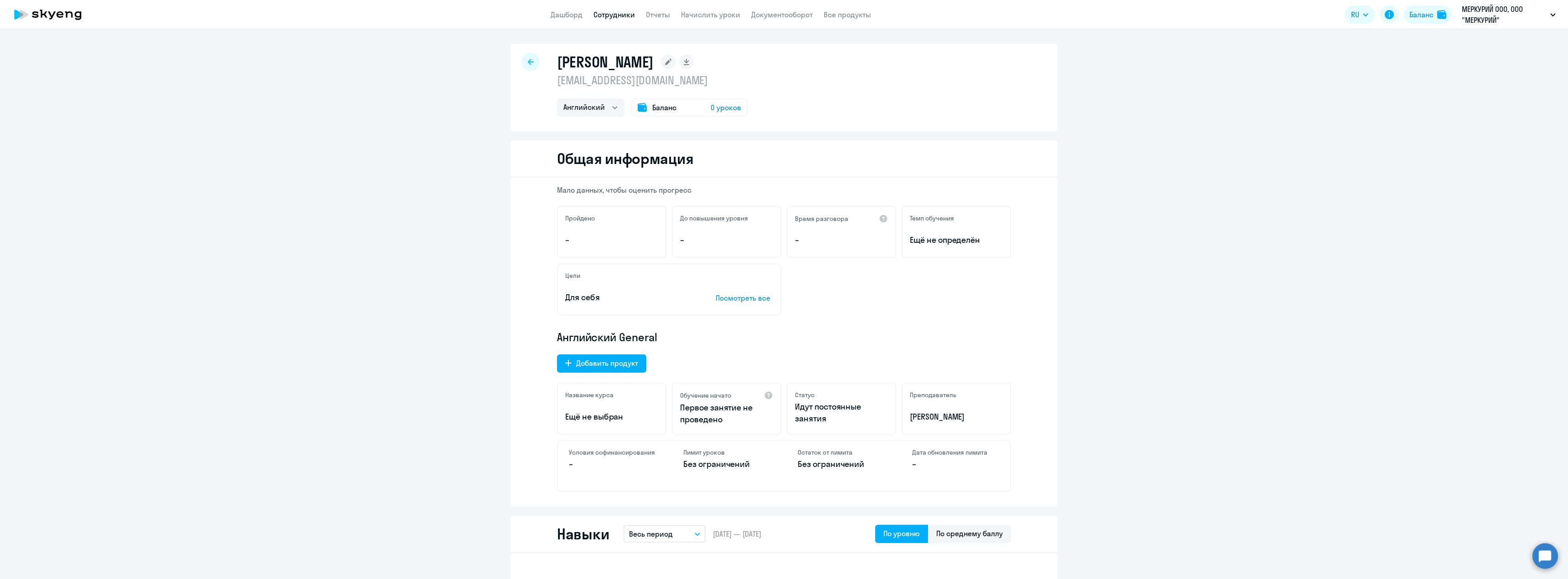
click at [596, 61] on h1 "[PERSON_NAME]" at bounding box center [605, 62] width 97 height 18
copy div "[PERSON_NAME]"
